Goal: Task Accomplishment & Management: Manage account settings

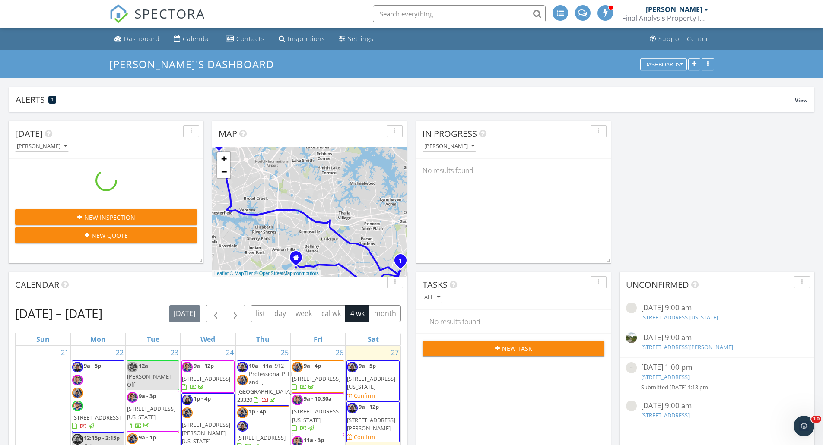
click at [690, 6] on div "[PERSON_NAME]" at bounding box center [674, 9] width 56 height 9
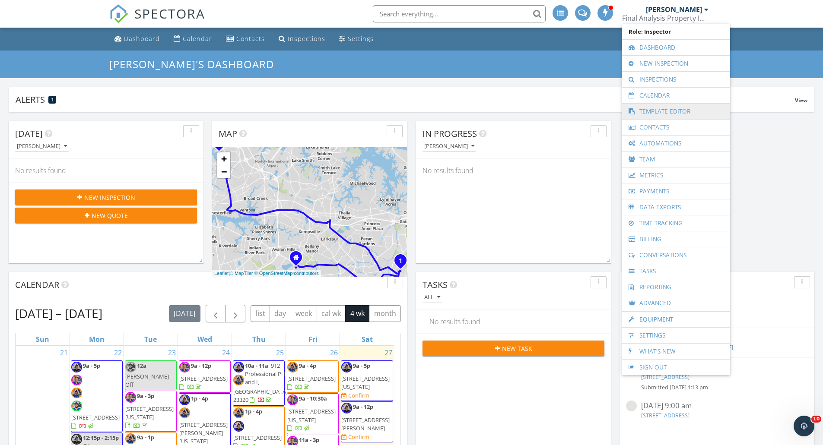
click at [684, 112] on link "Template Editor" at bounding box center [675, 112] width 99 height 16
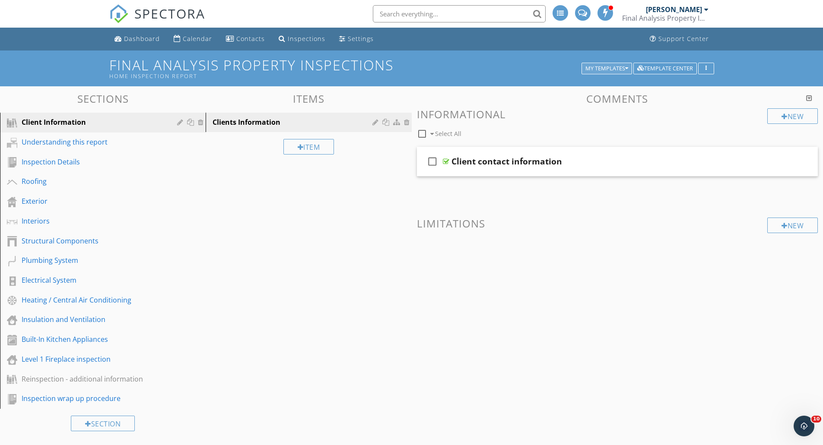
click at [610, 63] on button "My Templates" at bounding box center [606, 69] width 51 height 12
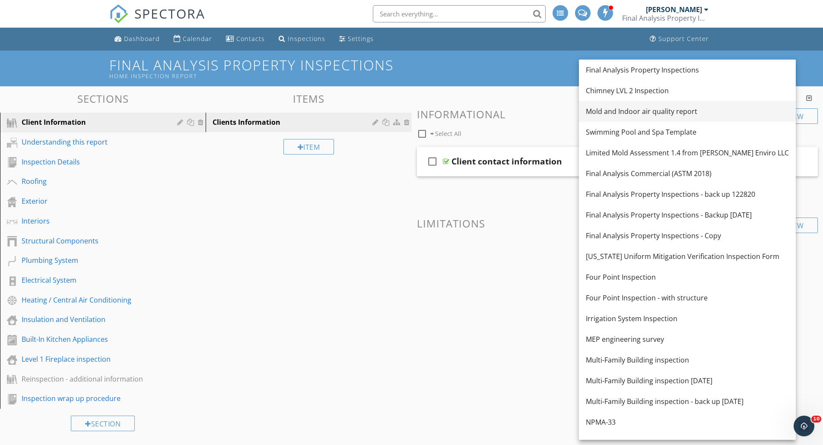
click at [639, 111] on div "Mold and Indoor air quality report" at bounding box center [687, 111] width 203 height 10
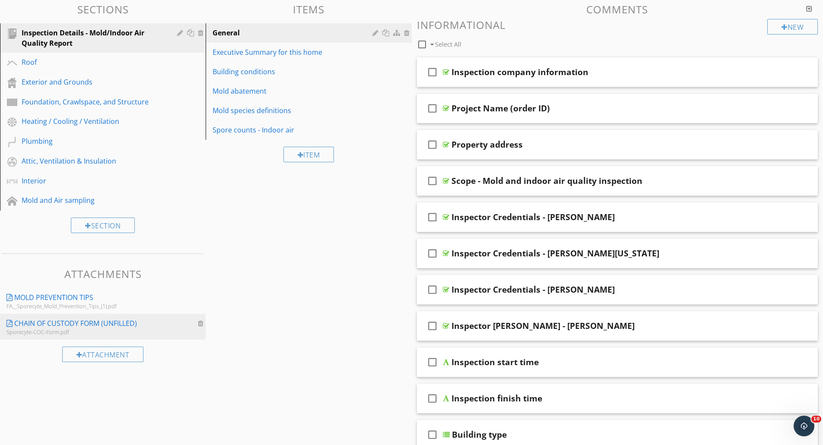
scroll to position [43, 0]
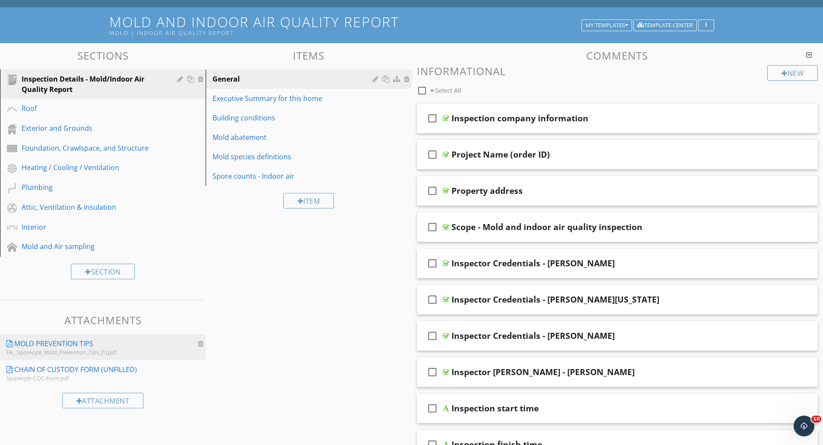
click at [57, 345] on div "Mold prevention tips" at bounding box center [53, 344] width 79 height 10
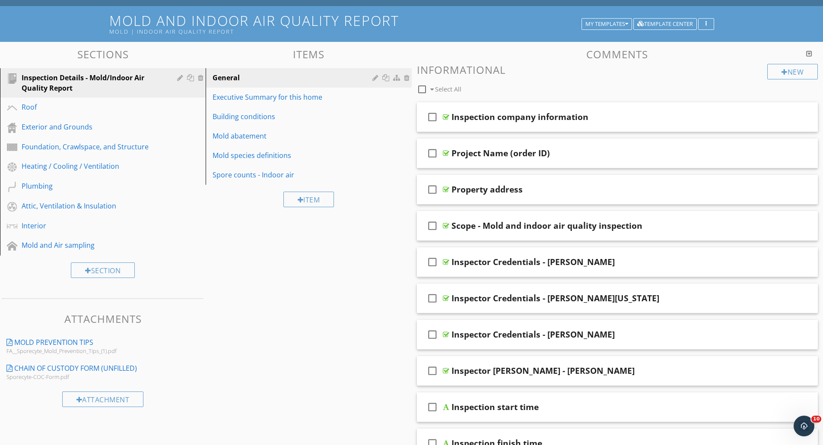
scroll to position [0, 0]
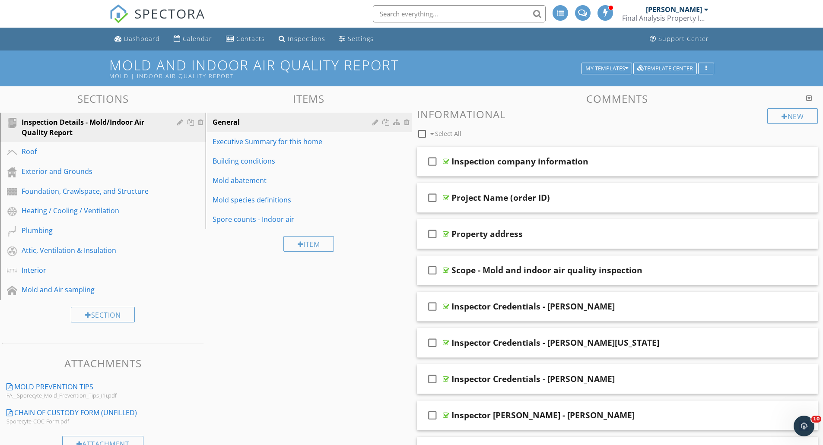
click at [692, 10] on div "[PERSON_NAME]" at bounding box center [674, 9] width 56 height 9
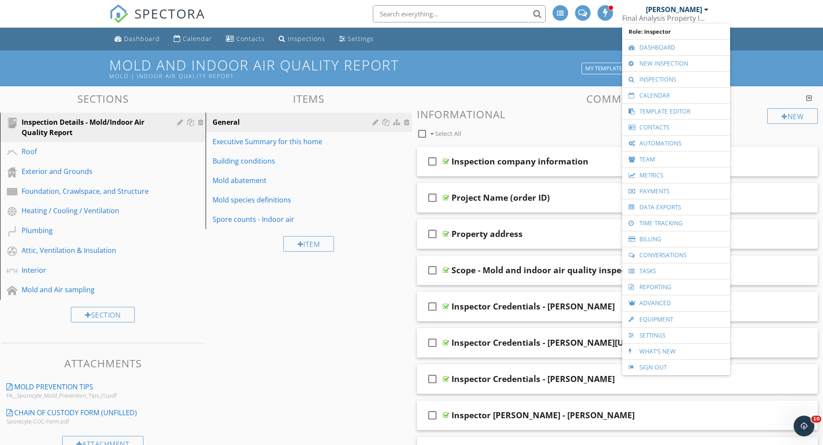
click at [692, 10] on div "[PERSON_NAME]" at bounding box center [674, 9] width 56 height 9
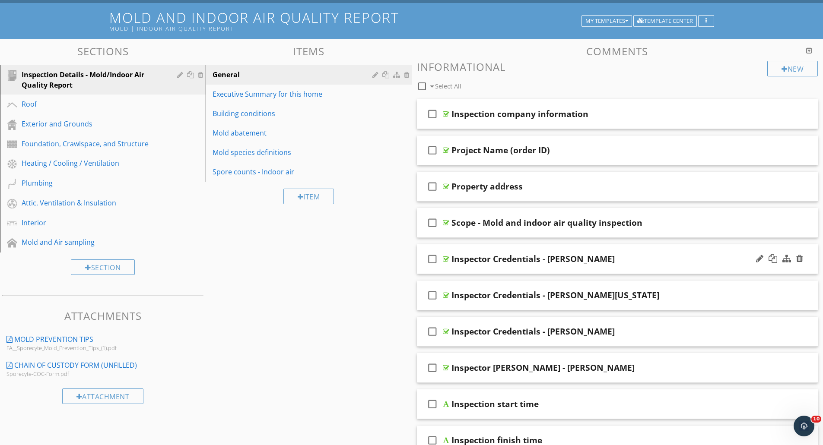
scroll to position [130, 0]
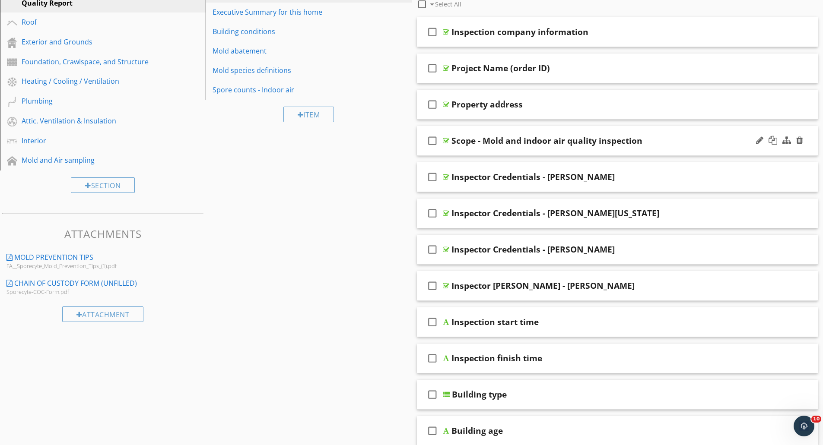
click at [657, 149] on div "check_box_outline_blank Scope - Mold and indoor air quality inspection" at bounding box center [617, 141] width 401 height 30
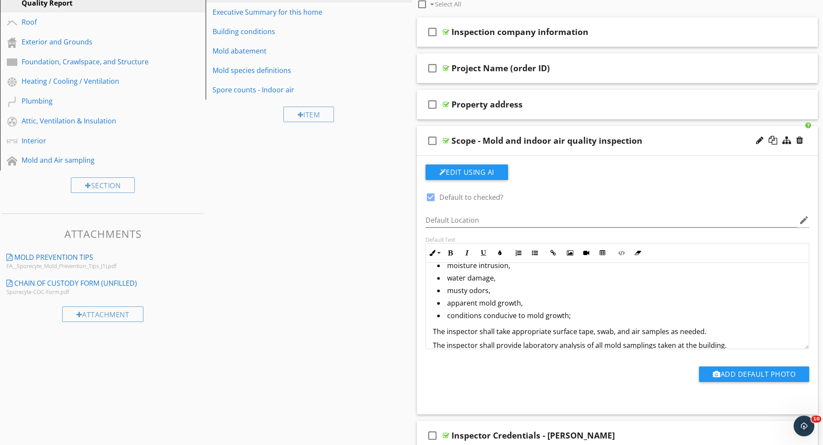
scroll to position [0, 0]
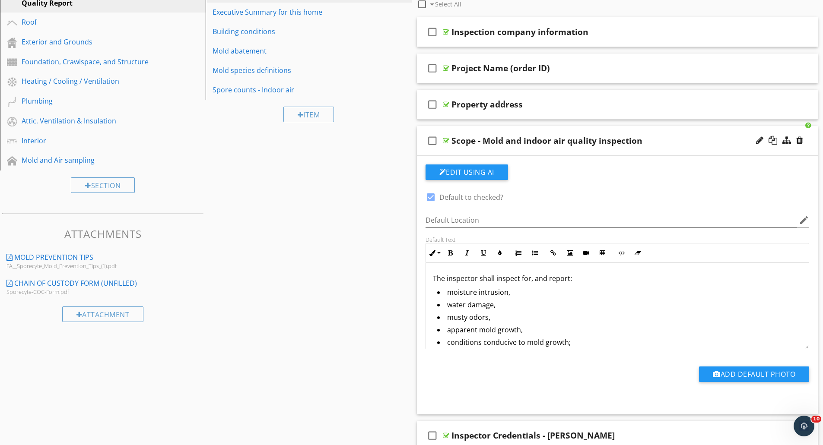
click at [661, 135] on div "check_box_outline_blank Scope - Mold and indoor air quality inspection" at bounding box center [617, 141] width 401 height 30
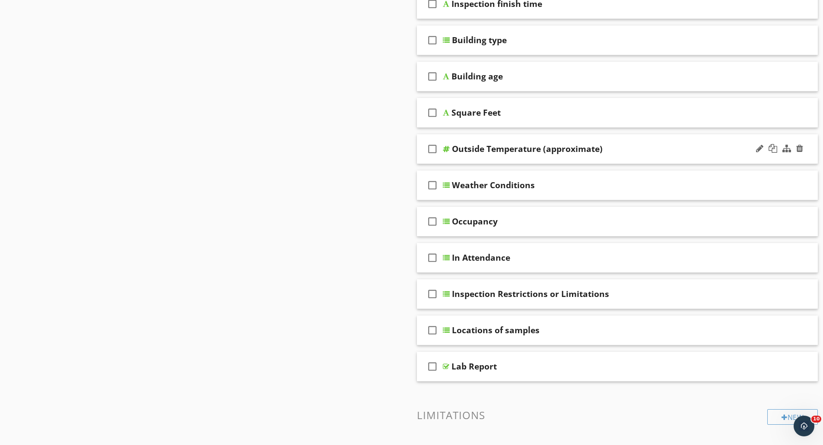
scroll to position [546, 0]
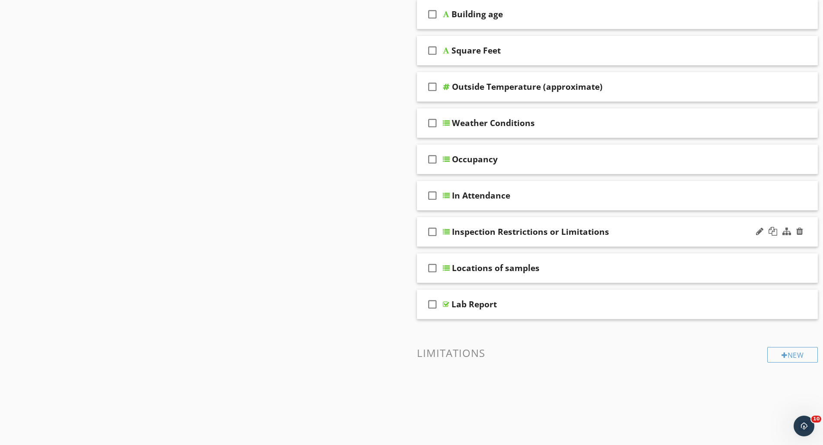
click at [635, 239] on div "check_box_outline_blank Inspection Restrictions or Limitations" at bounding box center [617, 232] width 401 height 30
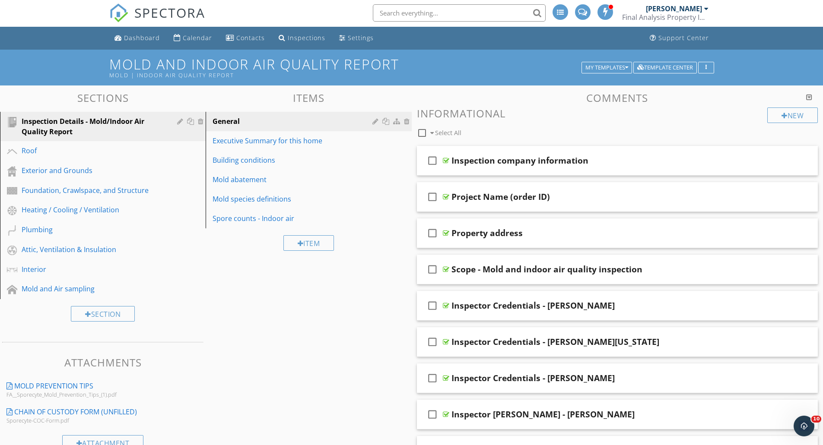
scroll to position [0, 0]
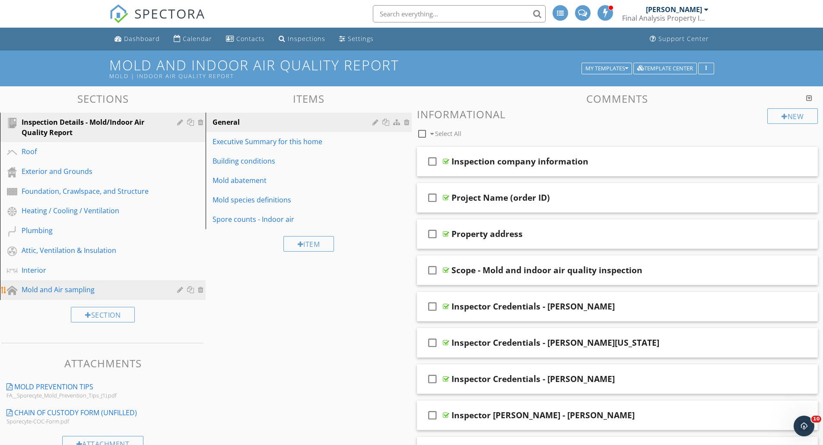
click at [77, 299] on link "Mold and Air sampling" at bounding box center [104, 290] width 203 height 20
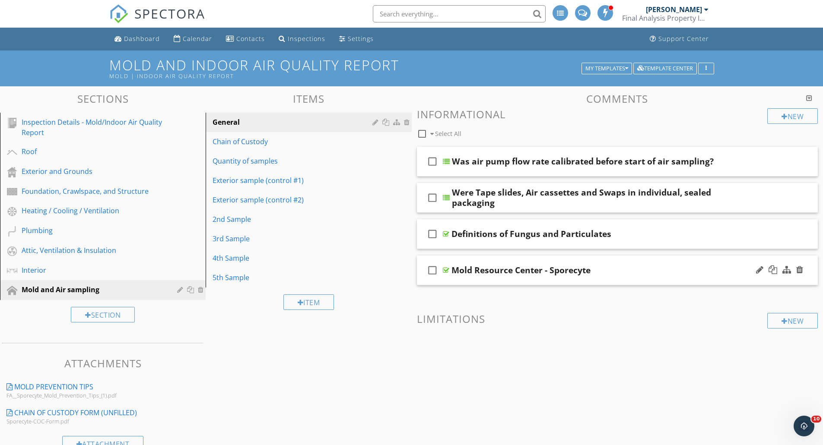
click at [618, 273] on div "Mold Resource Center - Sporecyte" at bounding box center [595, 270] width 288 height 10
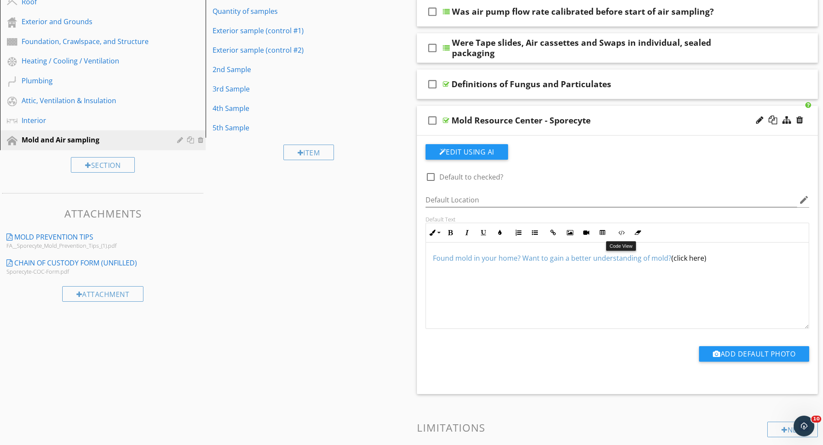
scroll to position [130, 0]
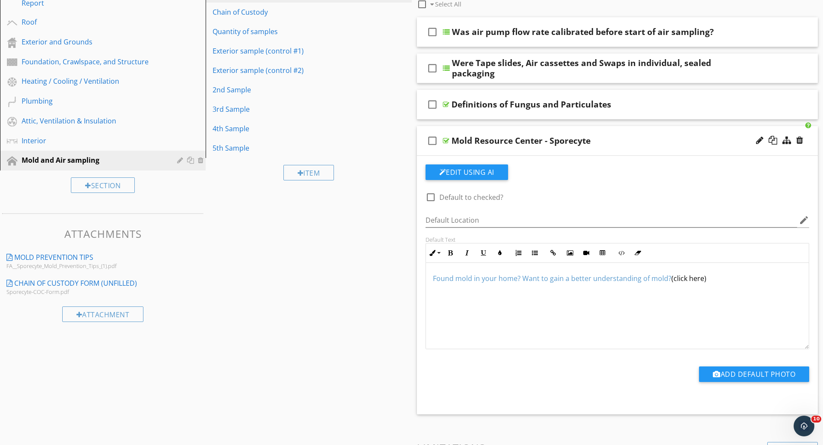
click at [612, 142] on div "Mold Resource Center - Sporecyte" at bounding box center [595, 141] width 288 height 10
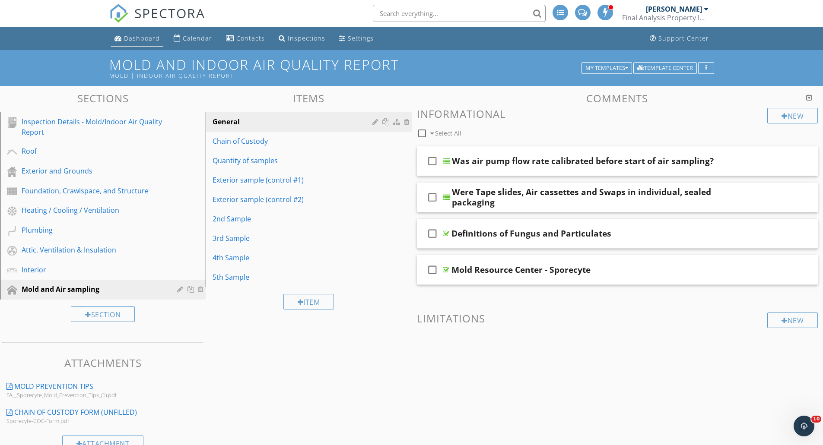
scroll to position [0, 0]
click at [137, 37] on div "Dashboard" at bounding box center [142, 39] width 36 height 8
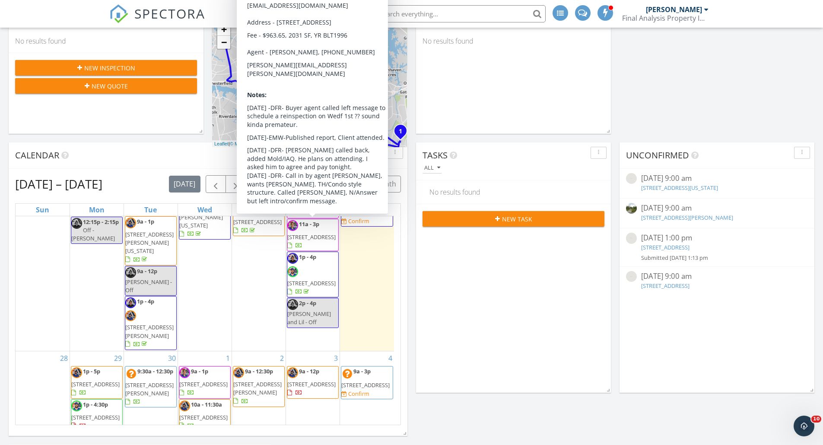
scroll to position [130, 0]
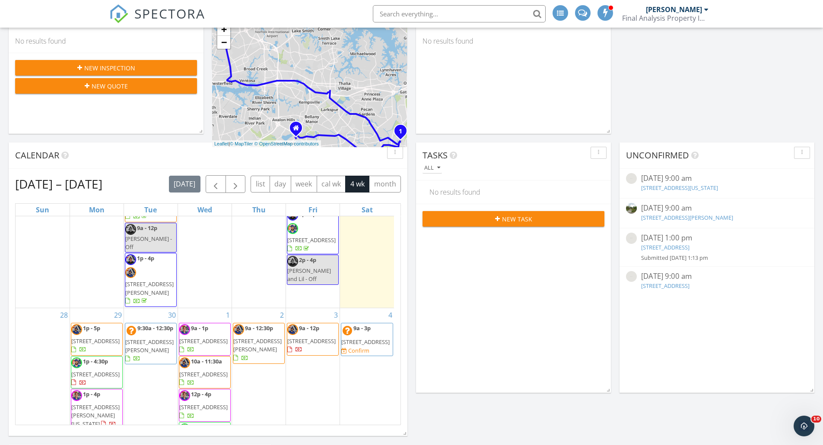
click at [629, 133] on div "Today Anthony Gilbar No results found New Inspection New Quote Map 1 2 + − Ferr…" at bounding box center [411, 311] width 823 height 657
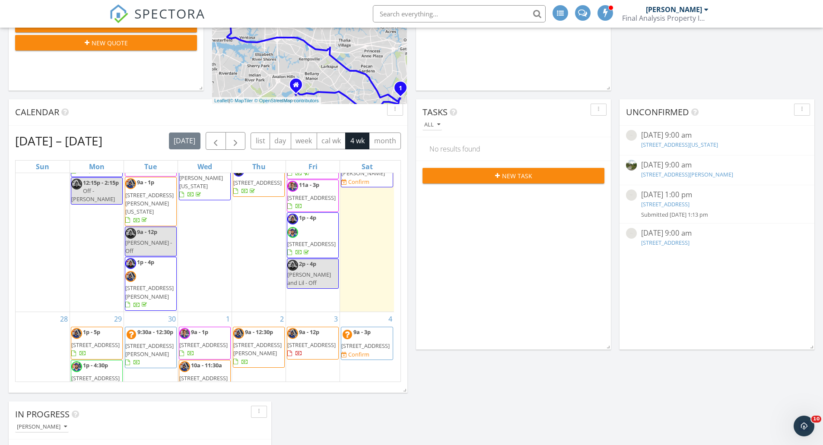
scroll to position [86, 0]
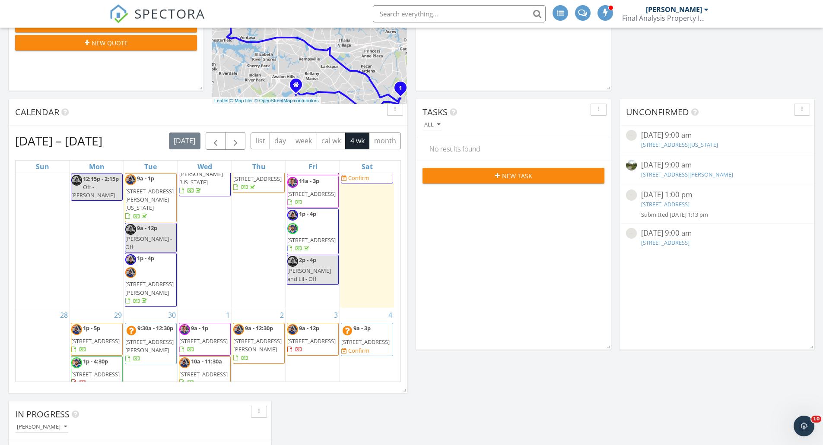
click at [446, 368] on div "Today Anthony Gilbar No results found New Inspection New Quote Map 1 2 + − Ferr…" at bounding box center [411, 268] width 823 height 657
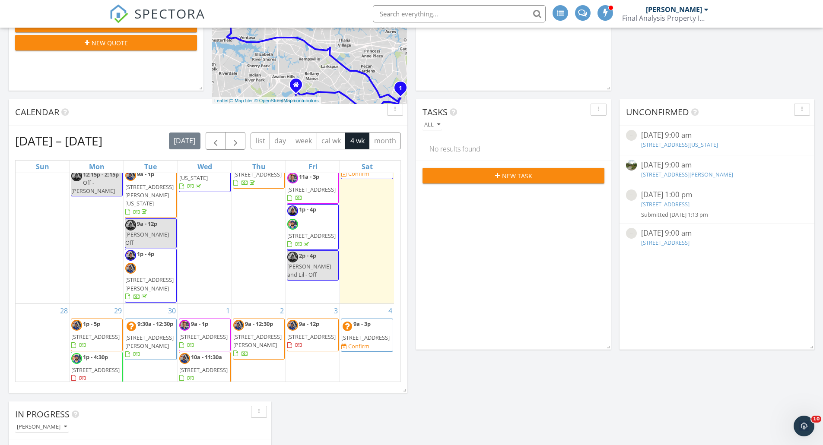
scroll to position [0, 0]
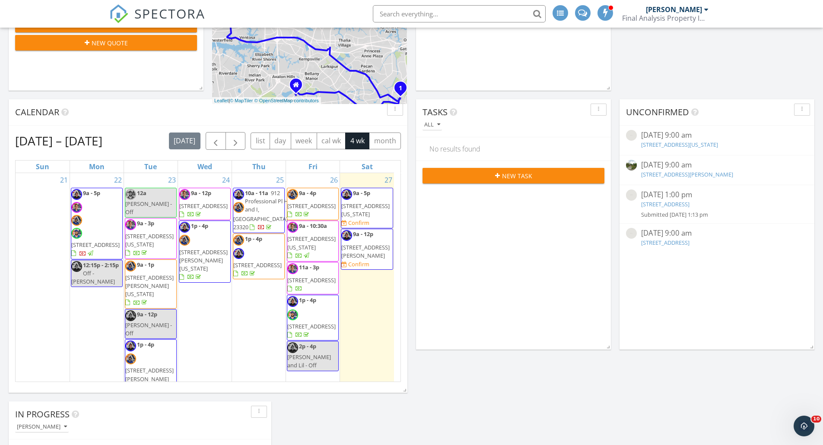
click at [631, 75] on div "Today Anthony Gilbar No results found New Inspection New Quote Map 1 2 + − Ferr…" at bounding box center [411, 268] width 823 height 657
click at [658, 63] on div "Today Anthony Gilbar No results found New Inspection New Quote Map 1 2 + − Ferr…" at bounding box center [411, 268] width 823 height 657
click at [673, 32] on div "Today Anthony Gilbar No results found New Inspection New Quote Map 1 2 + − Ferr…" at bounding box center [411, 268] width 823 height 657
click at [681, 23] on div "Anthony Gilbar Final Analysis Property Inspections" at bounding box center [665, 14] width 86 height 28
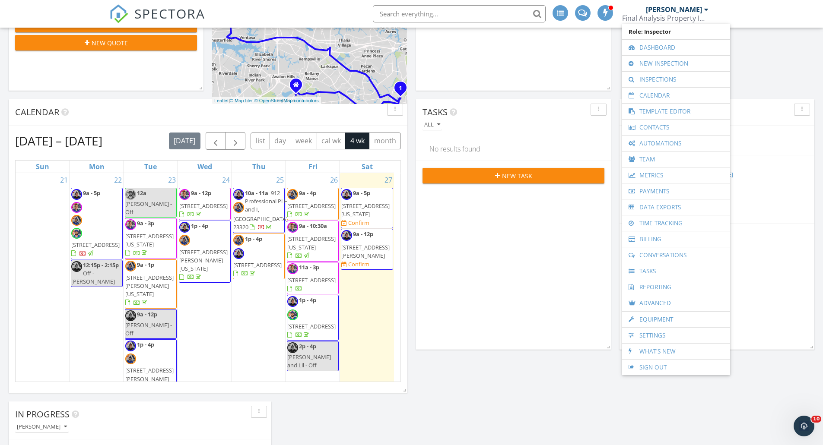
click at [681, 22] on div "Final Analysis Property Inspections" at bounding box center [665, 18] width 86 height 9
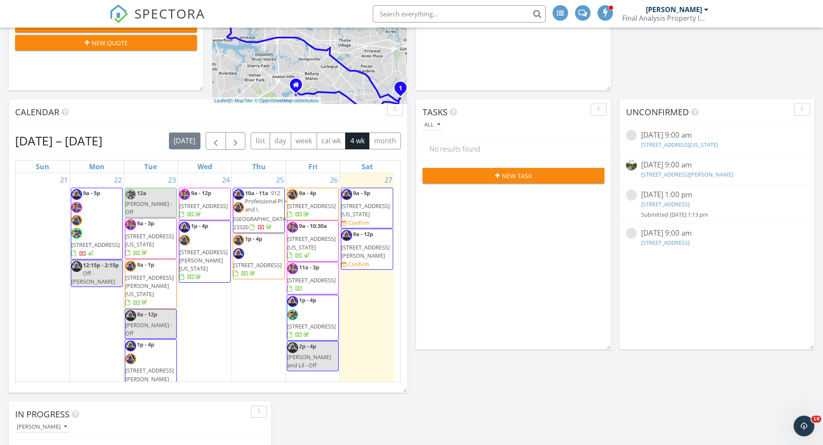
drag, startPoint x: 637, startPoint y: 76, endPoint x: 629, endPoint y: 97, distance: 22.5
click at [637, 77] on div "Today Anthony Gilbar No results found New Inspection New Quote Map 1 2 + − Ferr…" at bounding box center [411, 268] width 823 height 657
click at [614, 108] on div "Today Anthony Gilbar No results found New Inspection New Quote Map 1 2 + − Ferr…" at bounding box center [411, 268] width 823 height 657
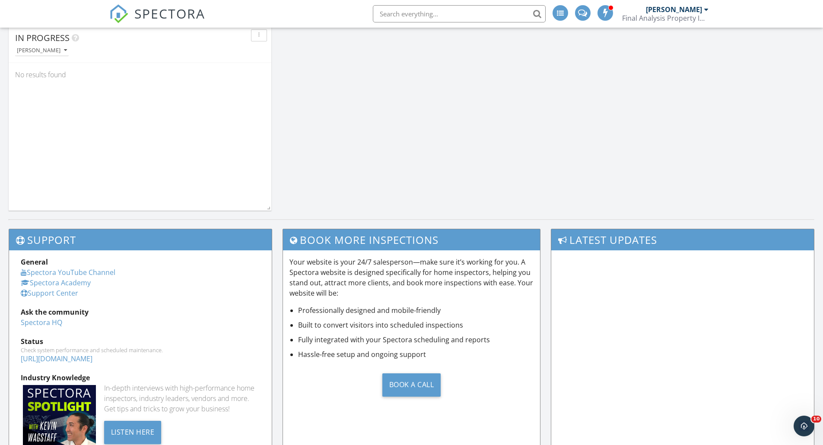
scroll to position [640, 0]
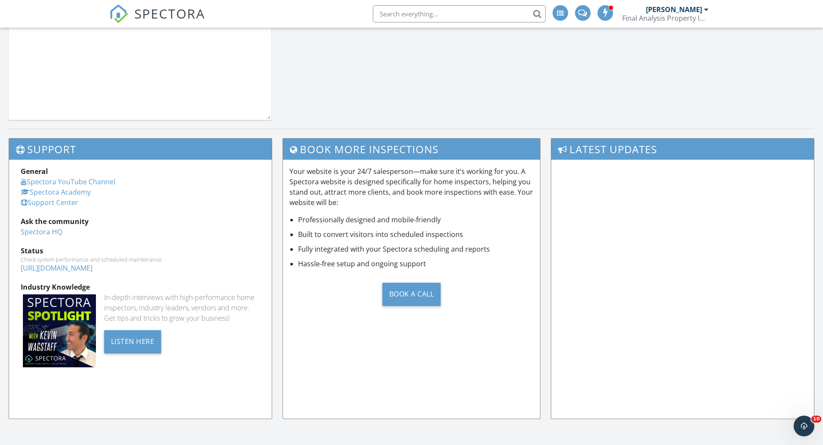
click at [547, 232] on div "Latest Updates" at bounding box center [680, 283] width 269 height 290
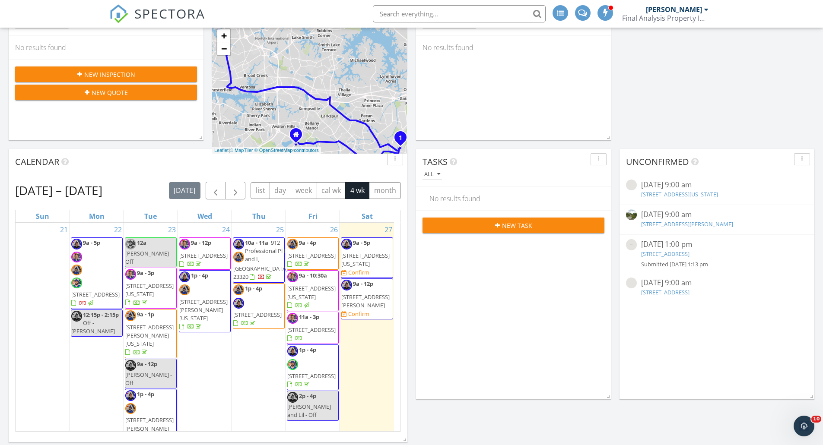
scroll to position [0, 0]
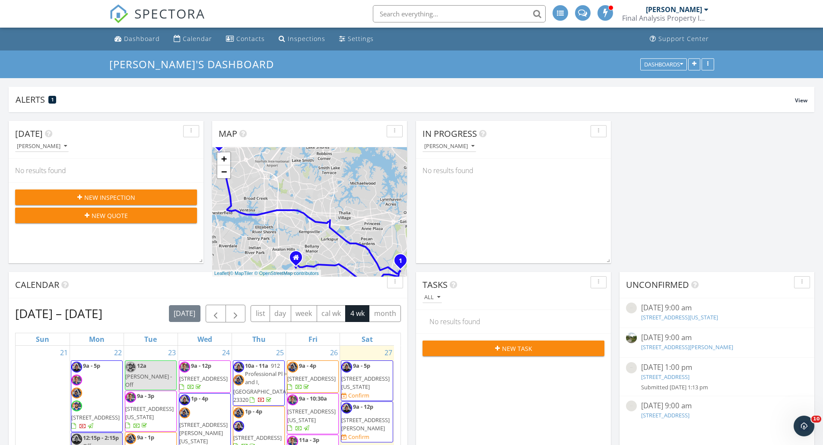
click at [647, 200] on div "Today Anthony Gilbar No results found New Inspection New Quote Map 1 2 + − Ferr…" at bounding box center [411, 440] width 823 height 657
click at [228, 173] on link "−" at bounding box center [223, 171] width 13 height 13
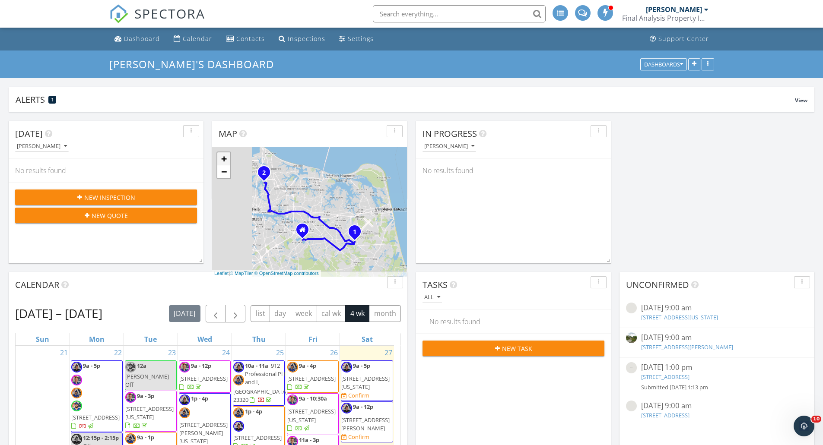
click at [226, 161] on link "+" at bounding box center [223, 158] width 13 height 13
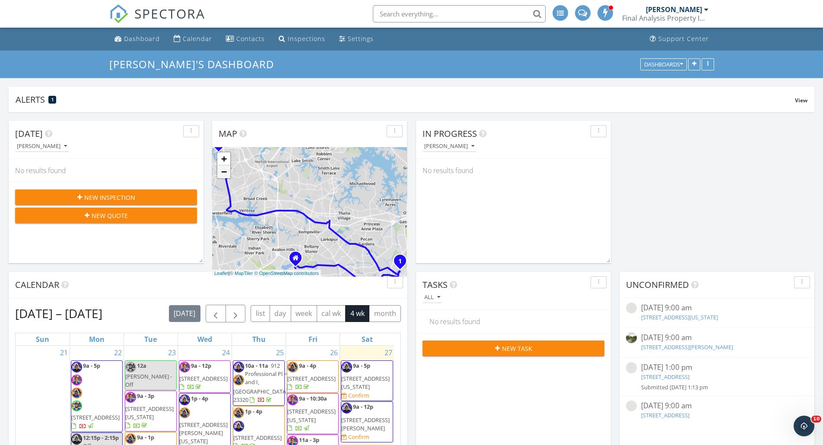
click at [223, 170] on link "−" at bounding box center [223, 171] width 13 height 13
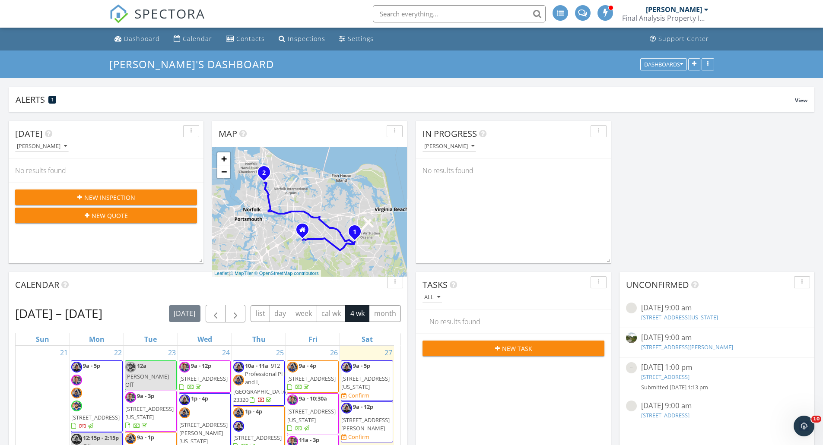
click at [715, 198] on div "Today Anthony Gilbar No results found New Inspection New Quote Map 1 2 + − Ferr…" at bounding box center [411, 440] width 823 height 657
click at [696, 15] on div "Final Analysis Property Inspections" at bounding box center [665, 18] width 86 height 9
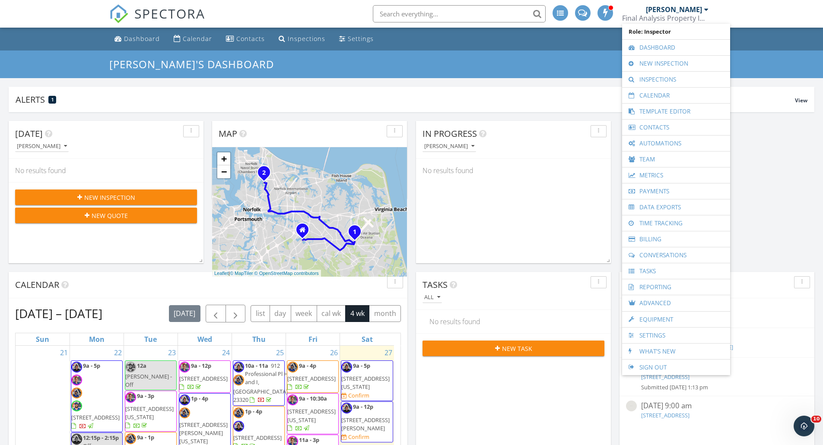
click at [696, 13] on div "[PERSON_NAME]" at bounding box center [674, 9] width 56 height 9
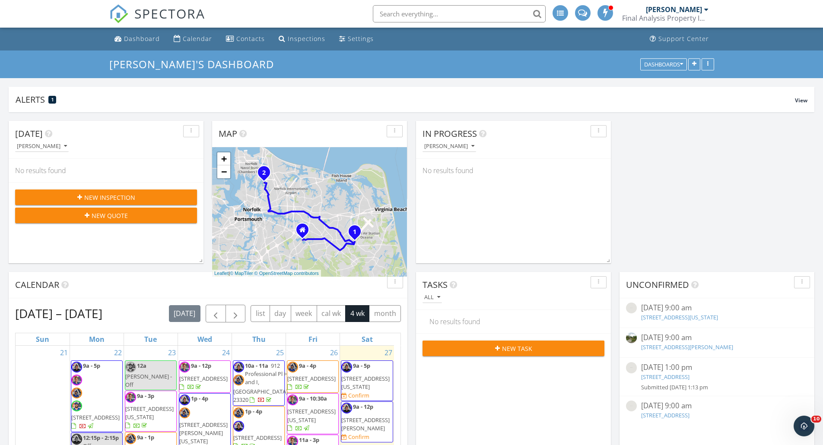
click at [604, 16] on span at bounding box center [605, 13] width 9 height 8
click at [629, 181] on div "Today Anthony Gilbar No results found New Inspection New Quote Map 1 2 + − Ferr…" at bounding box center [411, 440] width 823 height 657
click at [623, 186] on div "Today Anthony Gilbar No results found New Inspection New Quote Map 1 2 + − Ferr…" at bounding box center [411, 440] width 823 height 657
click at [622, 185] on div "Today Anthony Gilbar No results found New Inspection New Quote Map 1 2 + − Ferr…" at bounding box center [411, 440] width 823 height 657
